Goal: Find specific page/section: Find specific page/section

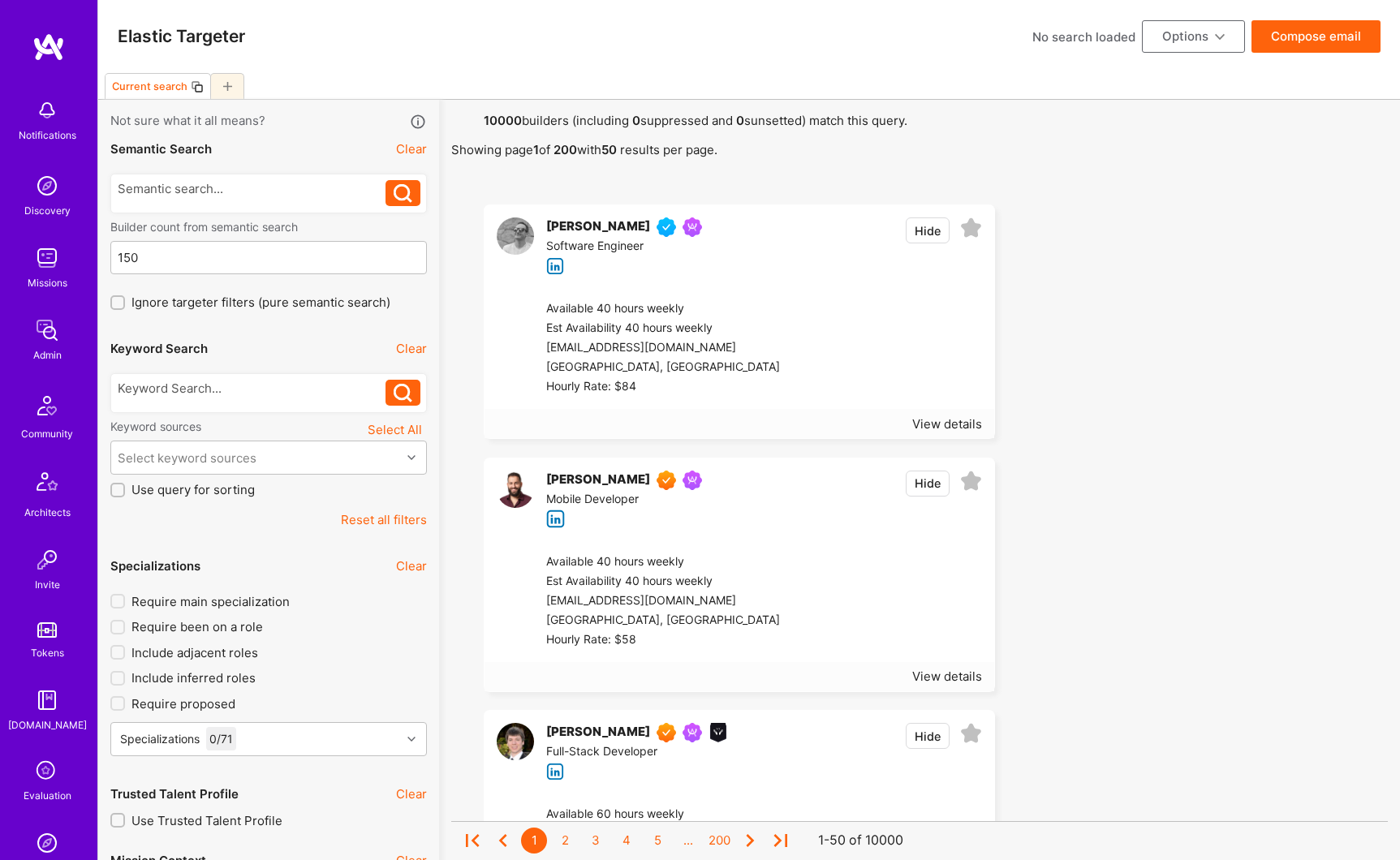
click at [149, 395] on div at bounding box center [252, 388] width 269 height 17
click at [392, 398] on button at bounding box center [403, 393] width 35 height 26
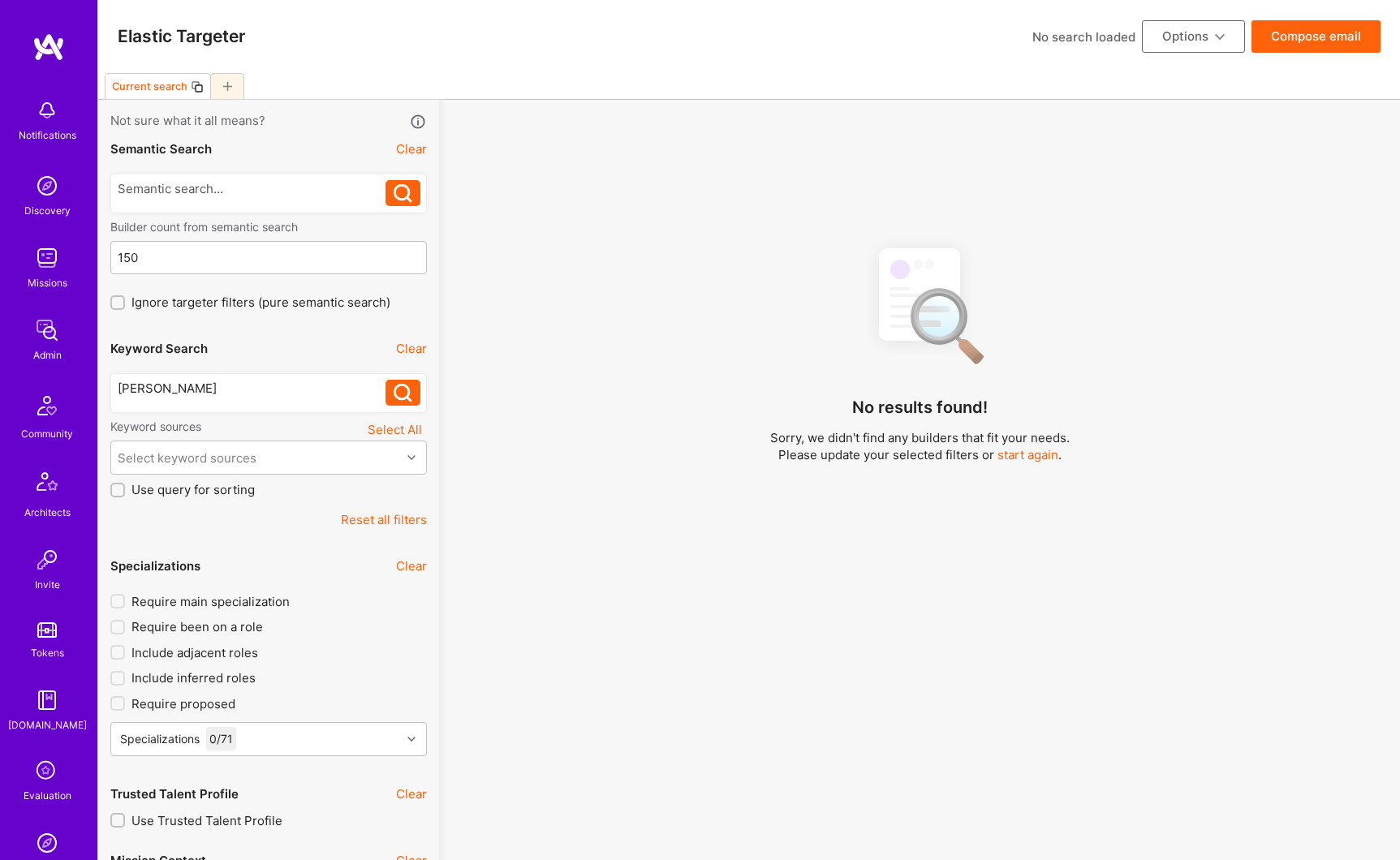
click at [230, 389] on div "[PERSON_NAME]" at bounding box center [252, 388] width 269 height 17
click at [395, 391] on icon at bounding box center [403, 393] width 19 height 19
click at [45, 336] on img at bounding box center [47, 331] width 33 height 33
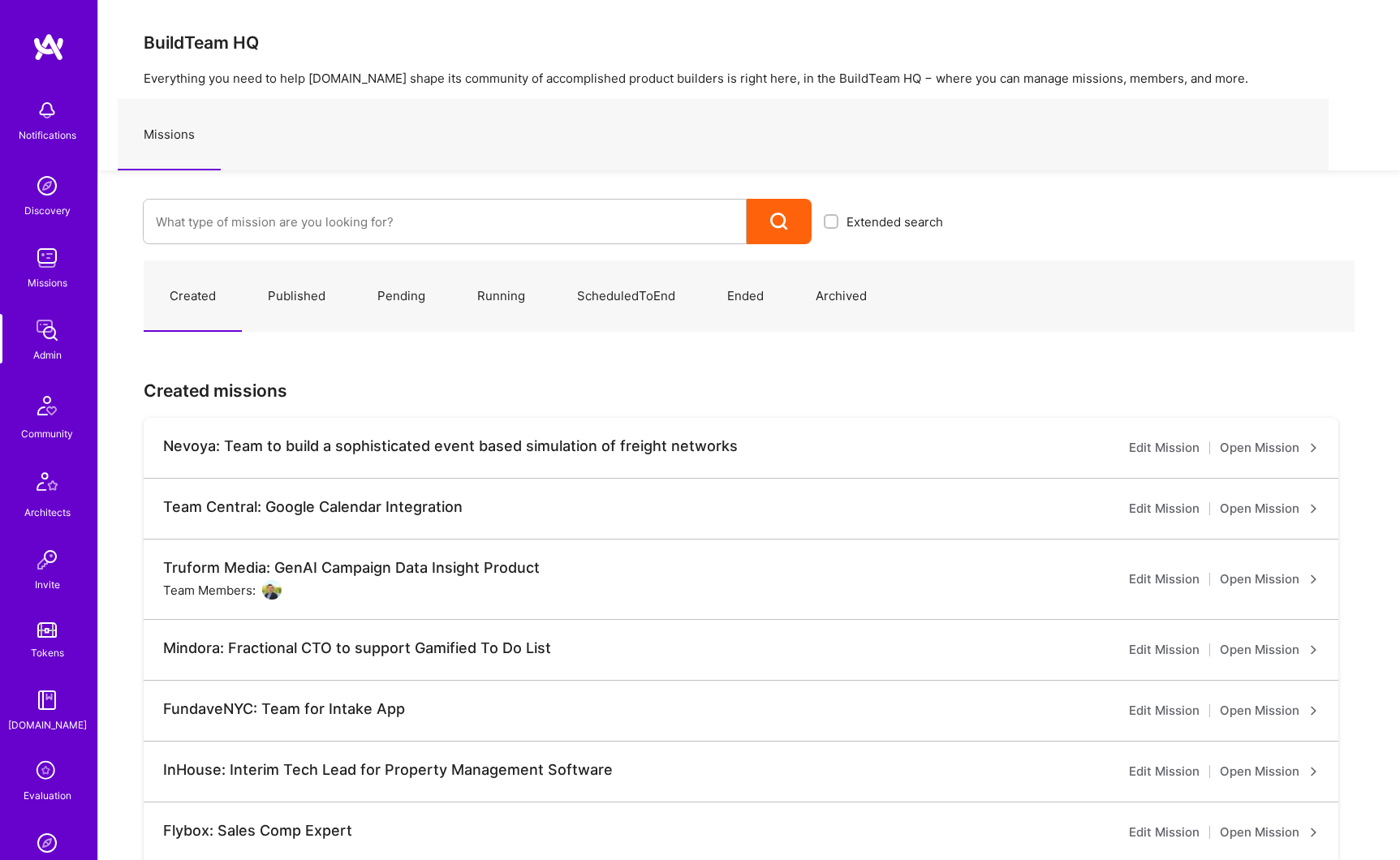
scroll to position [176, 0]
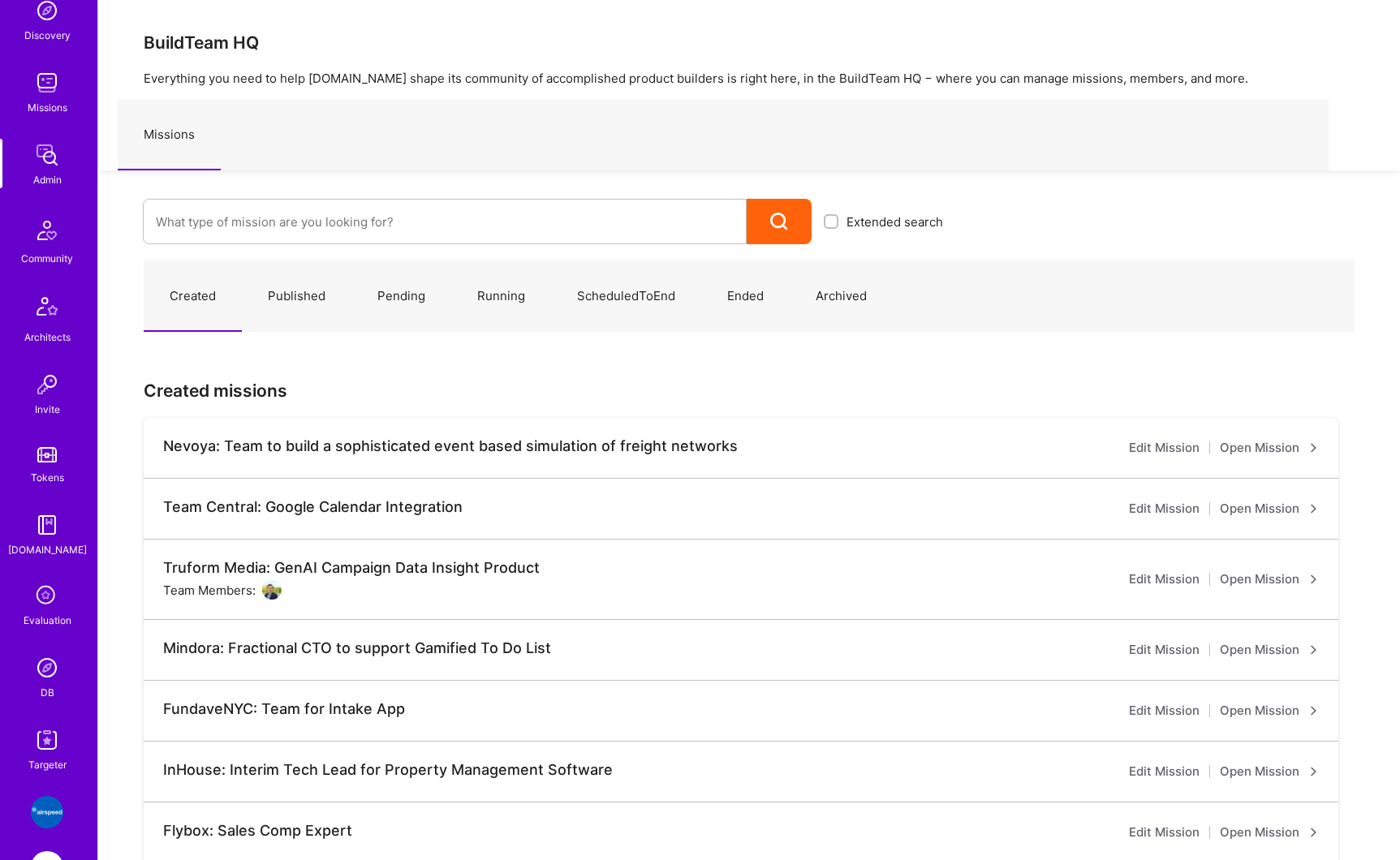
click at [36, 673] on img at bounding box center [47, 668] width 33 height 33
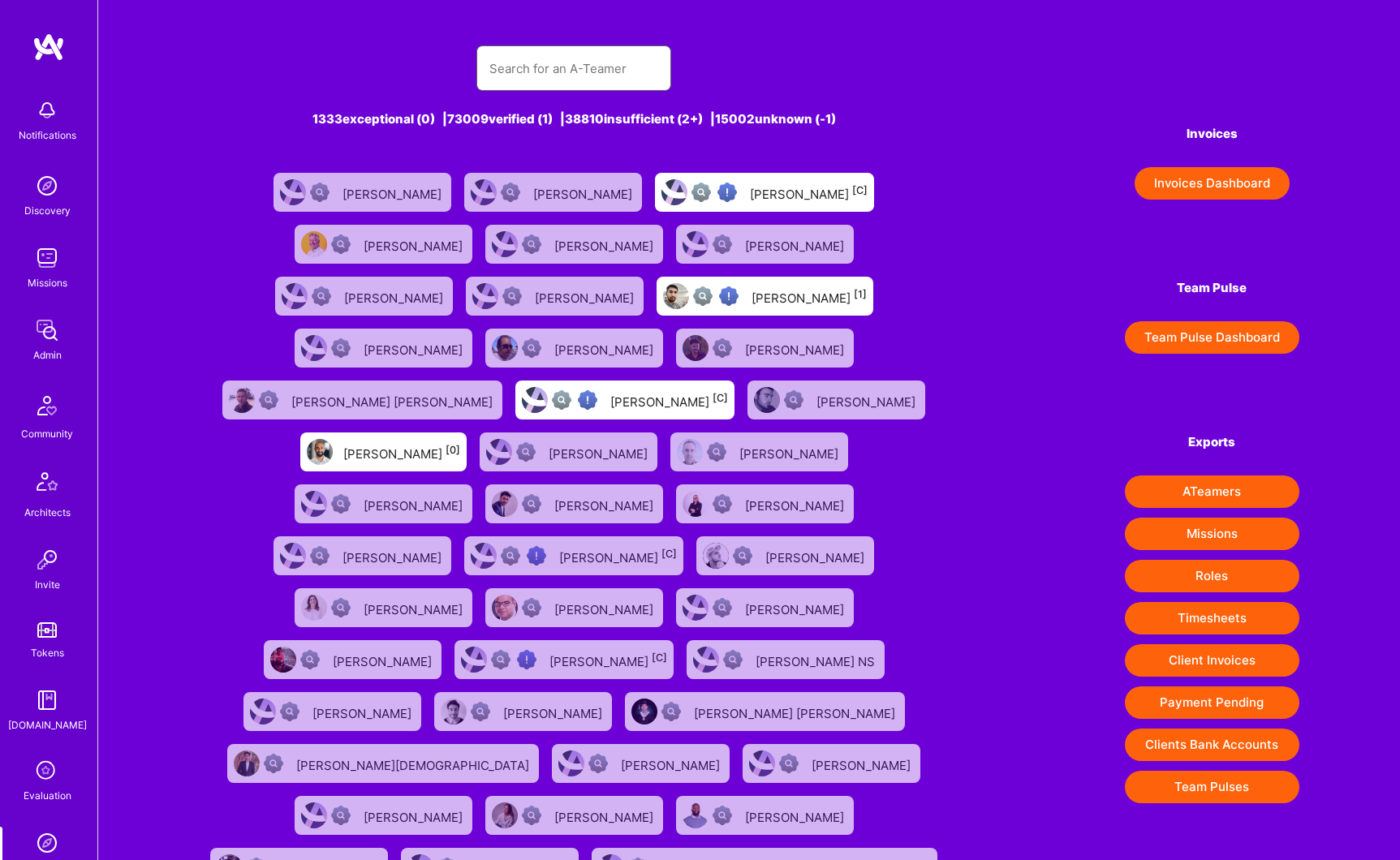
click at [535, 64] on input "text" at bounding box center [573, 69] width 169 height 41
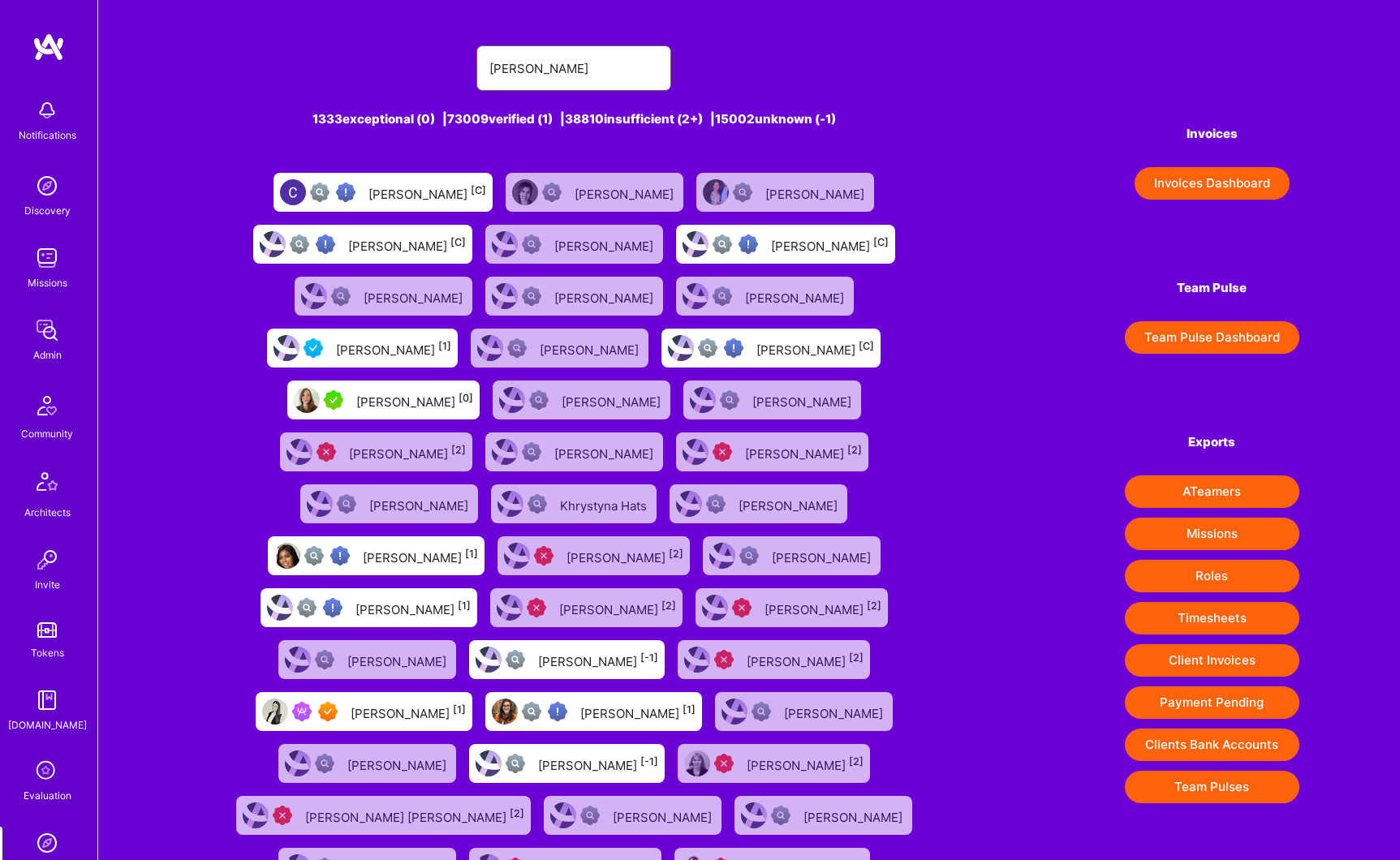
type input "[PERSON_NAME]"
click at [466, 701] on div "[PERSON_NAME] [1]" at bounding box center [408, 711] width 115 height 22
